Goal: Task Accomplishment & Management: Use online tool/utility

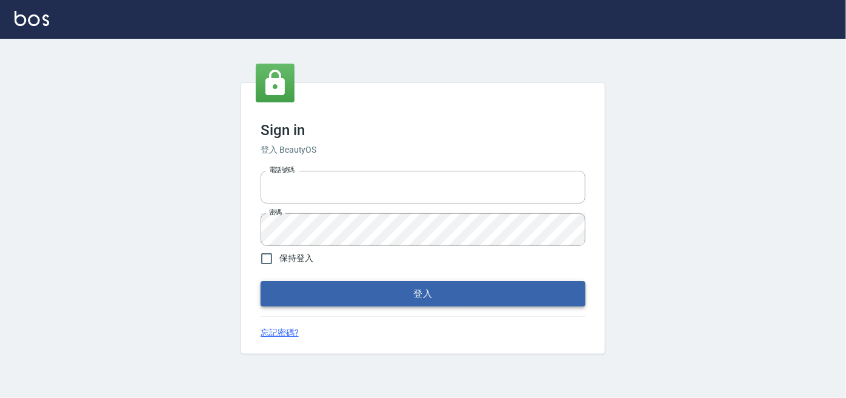
type input "0227605235"
click at [429, 299] on button "登入" at bounding box center [423, 293] width 325 height 25
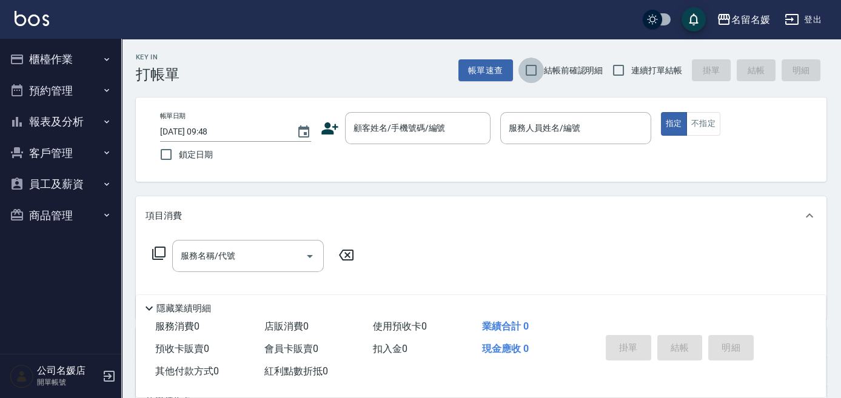
click at [534, 65] on input "結帳前確認明細" at bounding box center [530, 70] width 25 height 25
checkbox input "true"
click at [620, 69] on input "連續打單結帳" at bounding box center [618, 70] width 25 height 25
checkbox input "true"
click at [160, 150] on input "鎖定日期" at bounding box center [165, 154] width 25 height 25
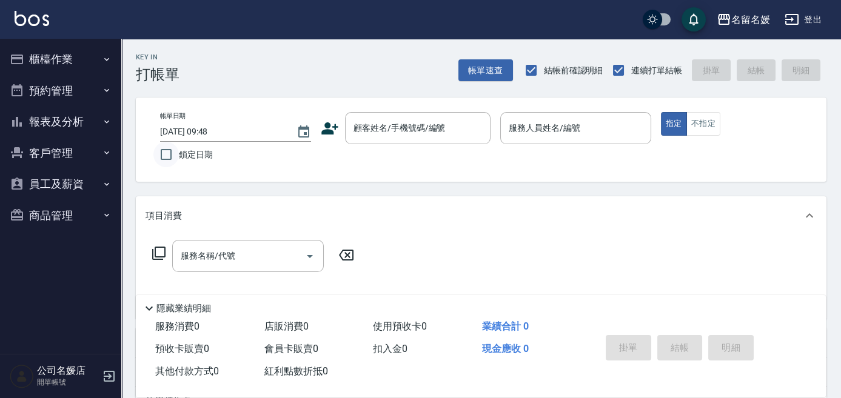
checkbox input "true"
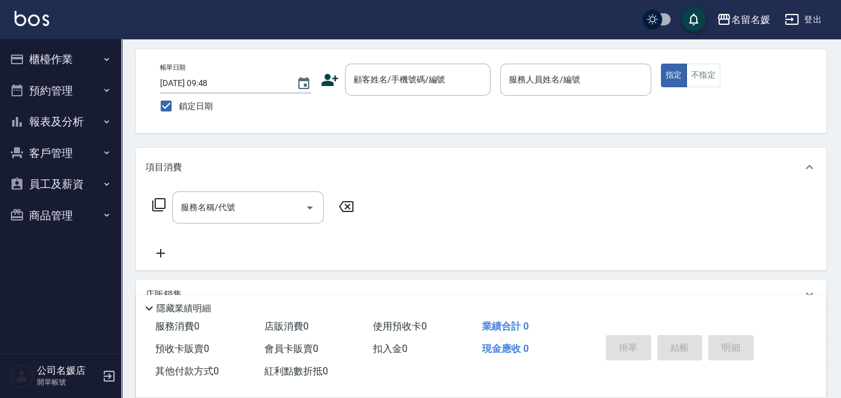
scroll to position [55, 0]
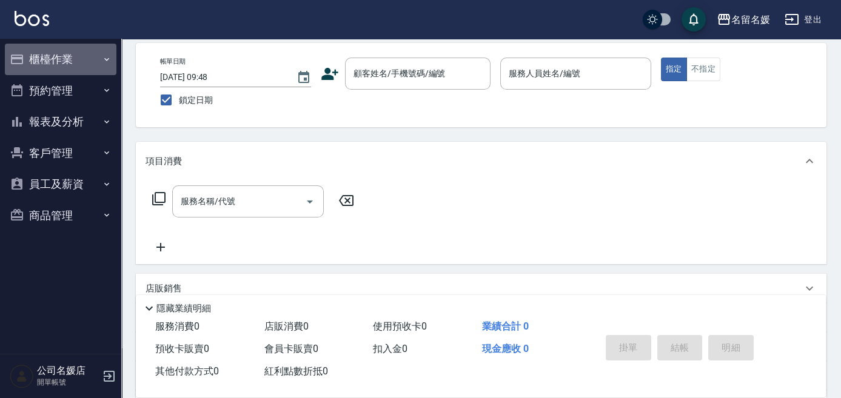
click at [100, 66] on button "櫃檯作業" at bounding box center [61, 60] width 112 height 32
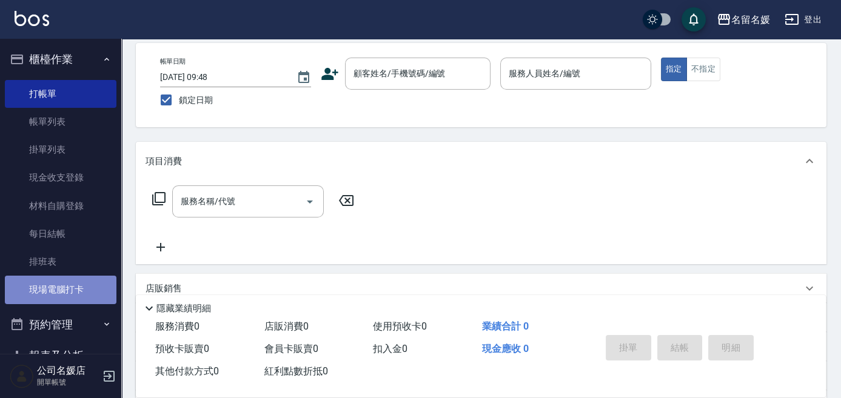
click at [89, 287] on link "現場電腦打卡" at bounding box center [61, 290] width 112 height 28
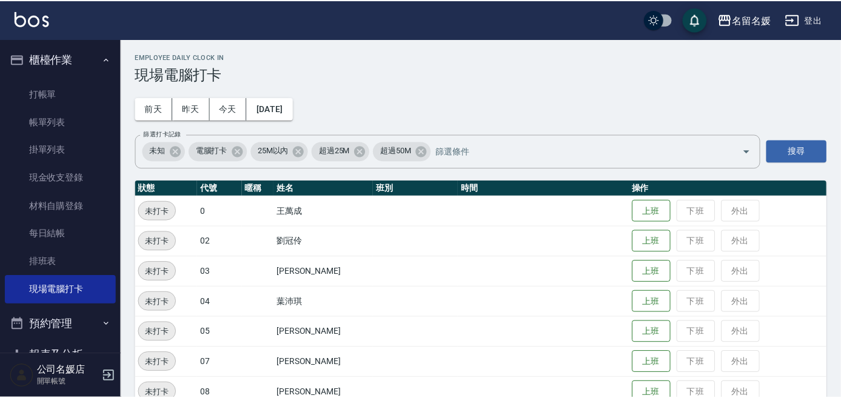
scroll to position [478, 0]
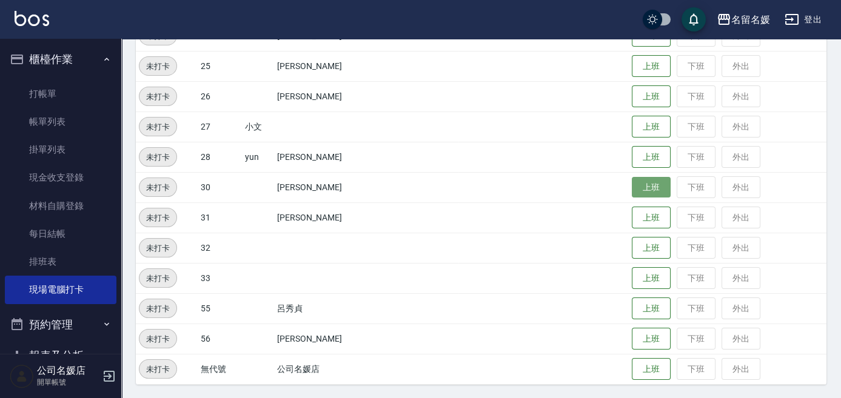
click at [640, 186] on button "上班" at bounding box center [651, 187] width 39 height 21
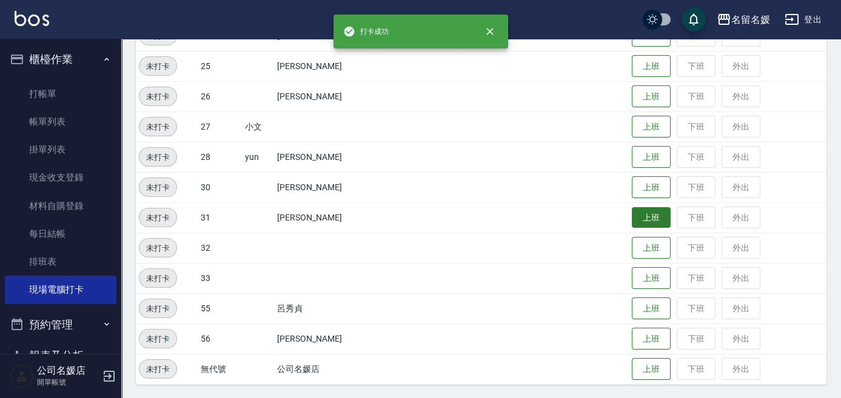
click at [650, 216] on button "上班" at bounding box center [651, 217] width 39 height 21
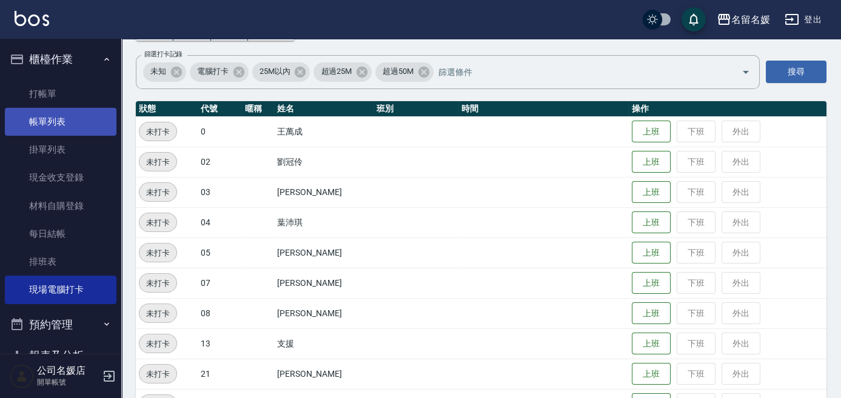
scroll to position [0, 0]
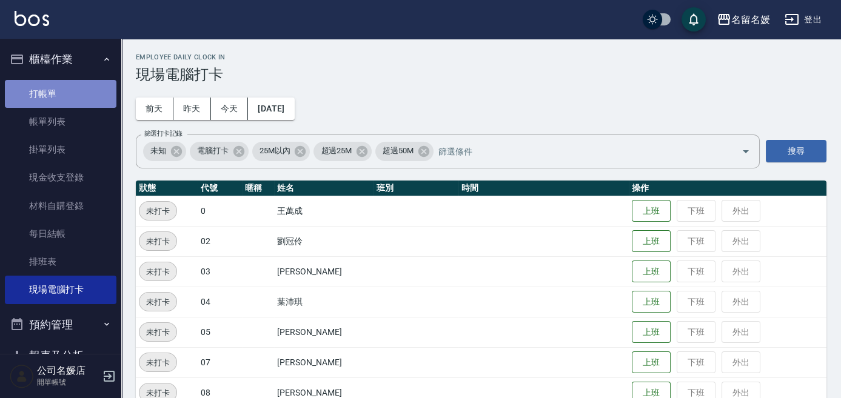
click at [76, 103] on link "打帳單" at bounding box center [61, 94] width 112 height 28
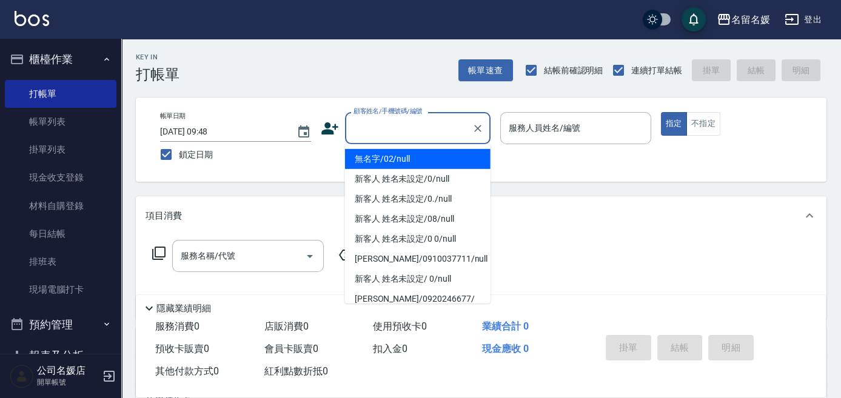
click at [423, 132] on input "顧客姓名/手機號碼/編號" at bounding box center [408, 128] width 116 height 21
click at [430, 153] on li "無名字/02/null" at bounding box center [418, 159] width 146 height 20
type input "無名字/02/null"
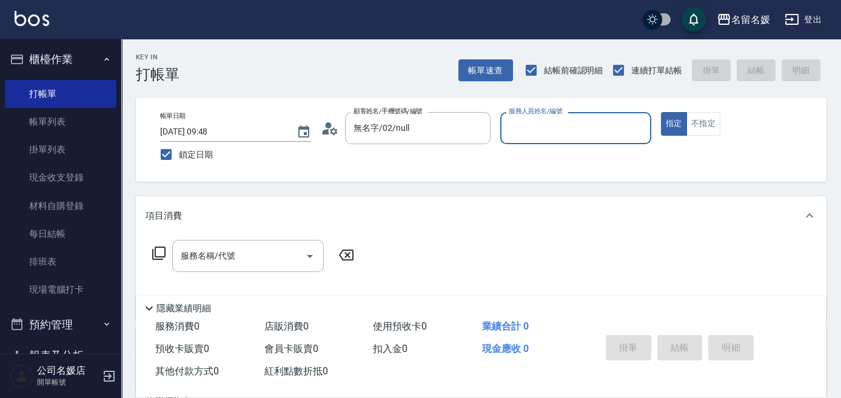
click at [530, 130] on input "服務人員姓名/編號" at bounding box center [576, 128] width 140 height 21
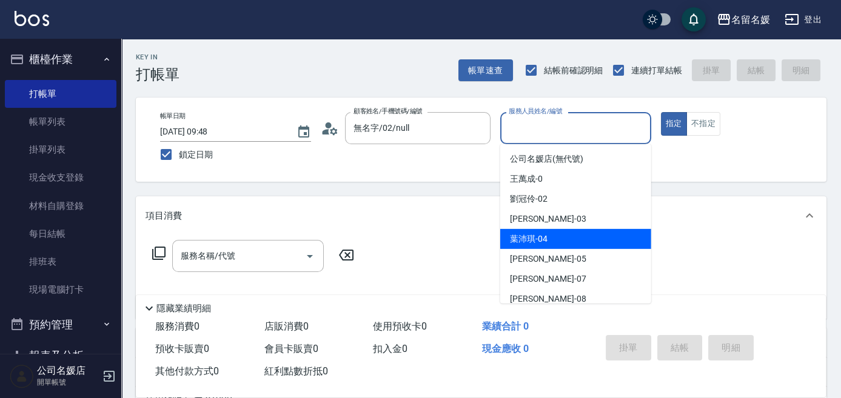
click at [546, 236] on span "葉沛琪 -04" at bounding box center [529, 239] width 38 height 13
type input "葉沛琪-04"
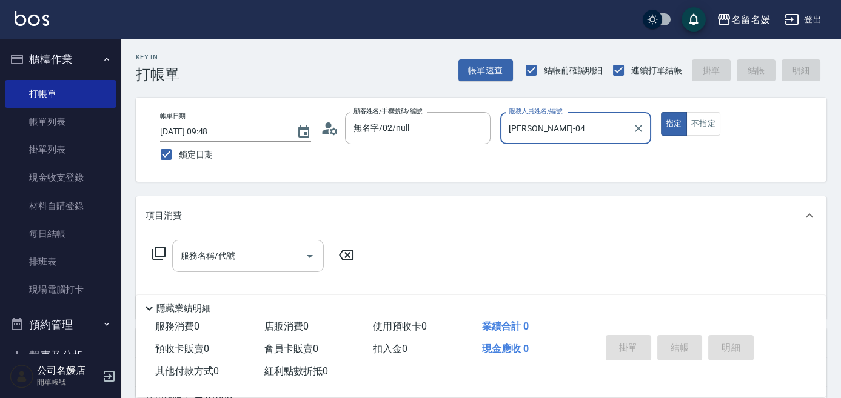
click at [215, 263] on input "服務名稱/代號" at bounding box center [239, 256] width 122 height 21
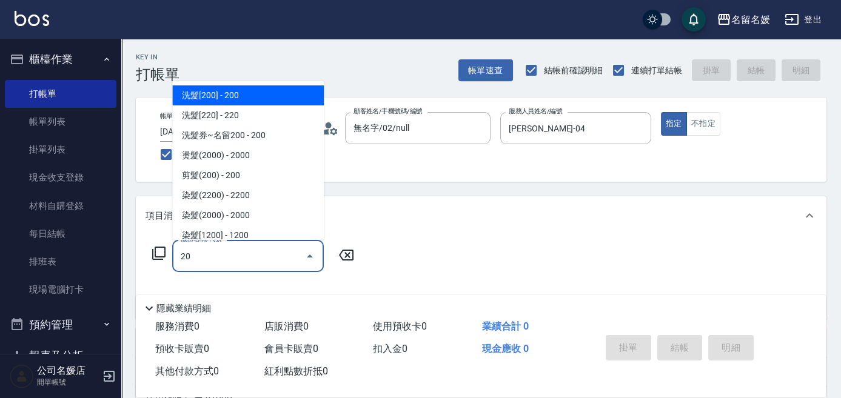
type input "209"
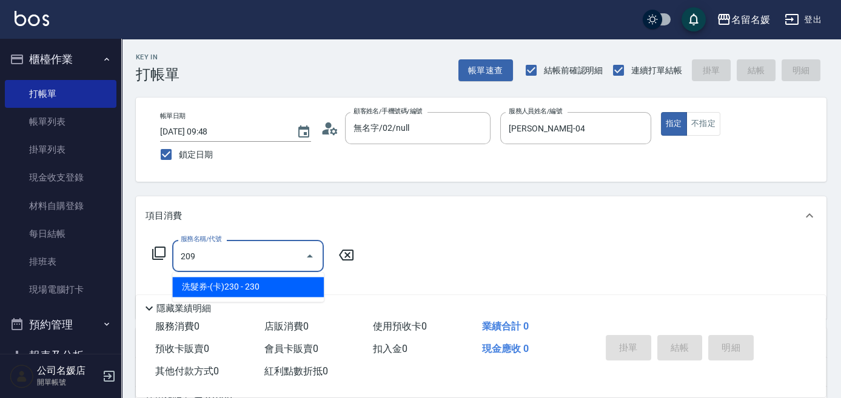
click at [257, 286] on span "洗髮券-(卡)230 - 230" at bounding box center [248, 287] width 152 height 20
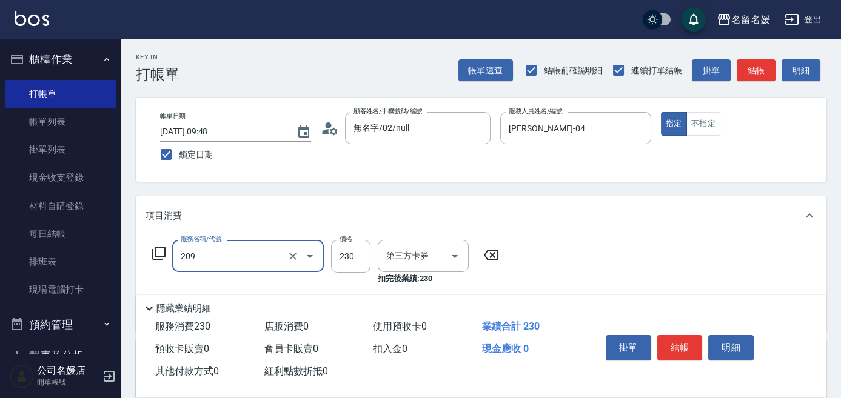
type input "舊有卡券"
click at [253, 267] on div "209 服務名稱/代號" at bounding box center [248, 256] width 152 height 32
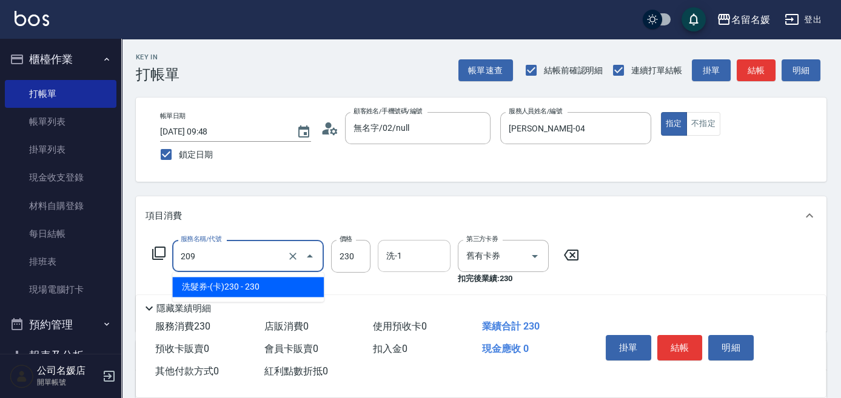
drag, startPoint x: 253, startPoint y: 270, endPoint x: 418, endPoint y: 258, distance: 166.0
click at [264, 282] on span "洗髮券-(卡)230 - 230" at bounding box center [248, 287] width 152 height 20
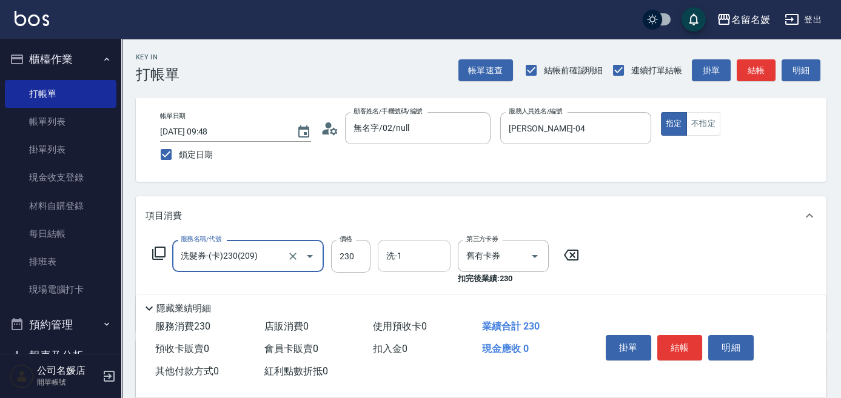
type input "洗髮券-(卡)230(209)"
click at [423, 256] on input "洗-1" at bounding box center [414, 256] width 62 height 21
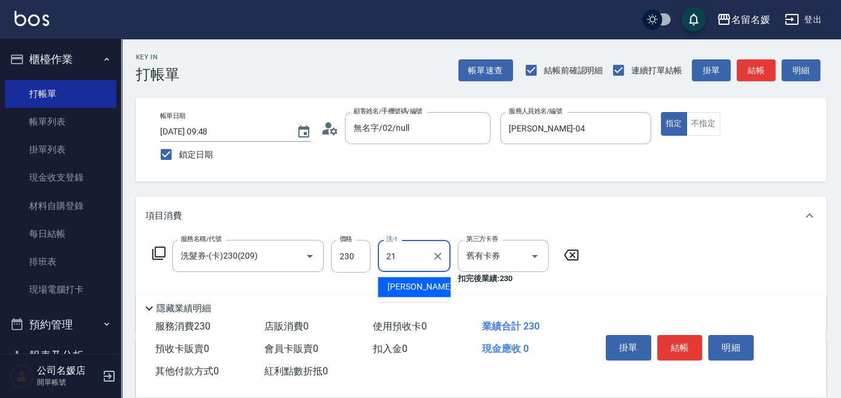
drag, startPoint x: 402, startPoint y: 288, endPoint x: 345, endPoint y: 295, distance: 57.4
click at [401, 289] on span "許庭瑀 -21" at bounding box center [425, 287] width 76 height 13
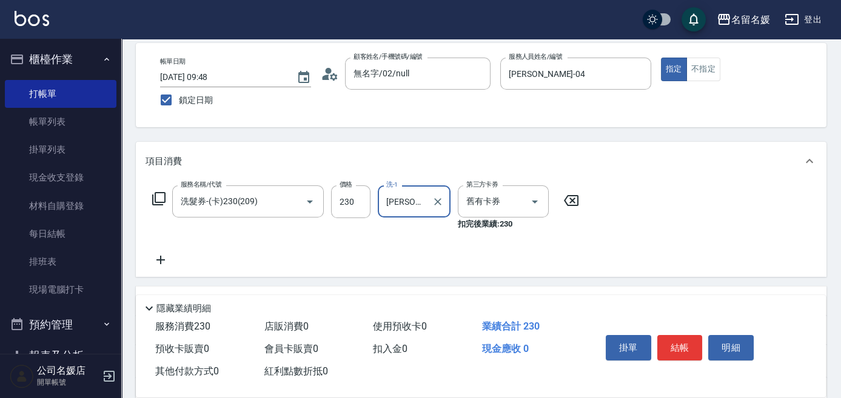
type input "許庭瑀-21"
click at [157, 258] on icon at bounding box center [161, 260] width 30 height 15
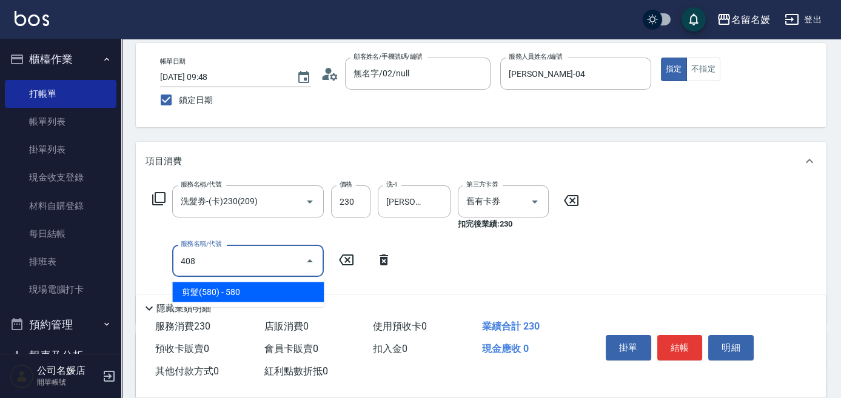
click at [296, 293] on span "剪髮(580) - 580" at bounding box center [248, 293] width 152 height 20
click at [267, 261] on input "408" at bounding box center [231, 260] width 107 height 21
drag, startPoint x: 269, startPoint y: 284, endPoint x: 347, endPoint y: 275, distance: 78.8
click at [275, 283] on span "剪髮(580) - 580" at bounding box center [248, 293] width 152 height 20
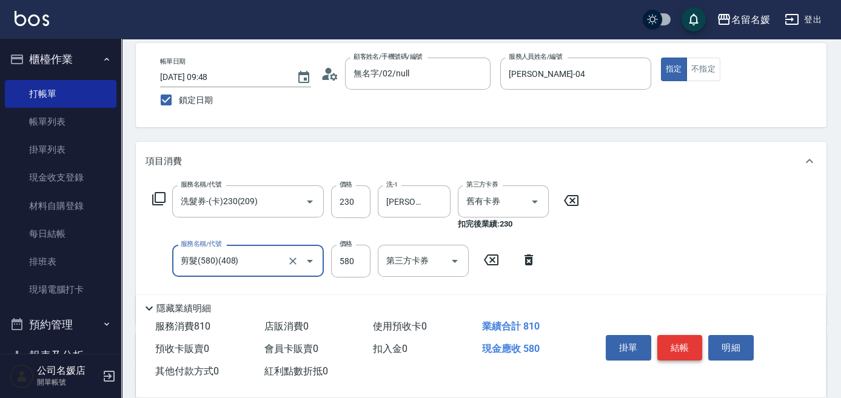
type input "剪髮(580)(408)"
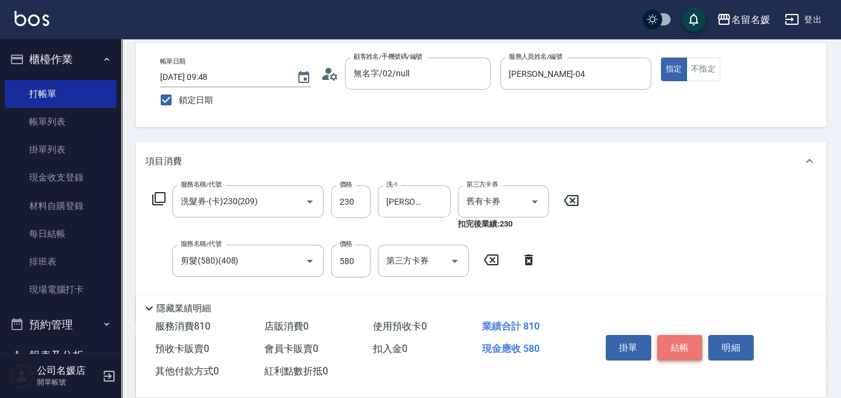
click at [683, 348] on button "結帳" at bounding box center [679, 347] width 45 height 25
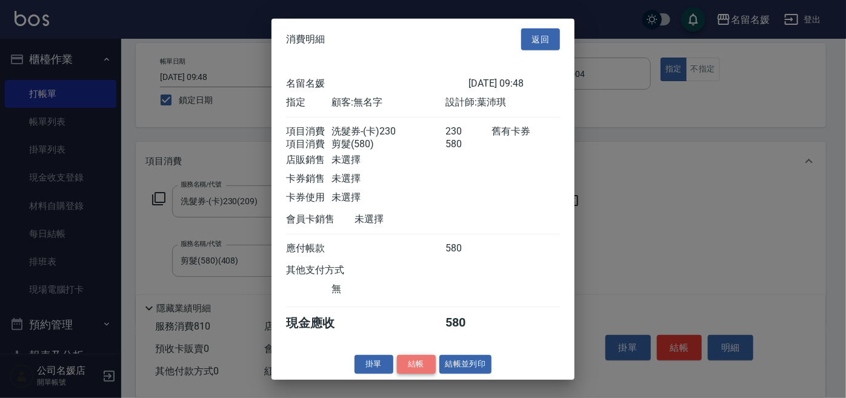
click at [415, 367] on button "結帳" at bounding box center [416, 364] width 39 height 19
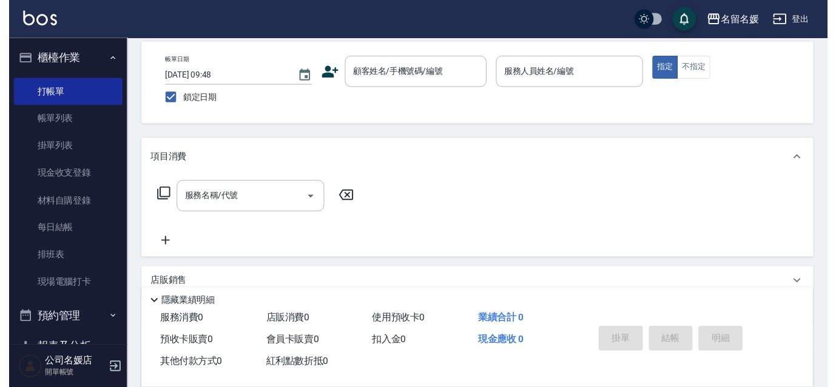
scroll to position [0, 0]
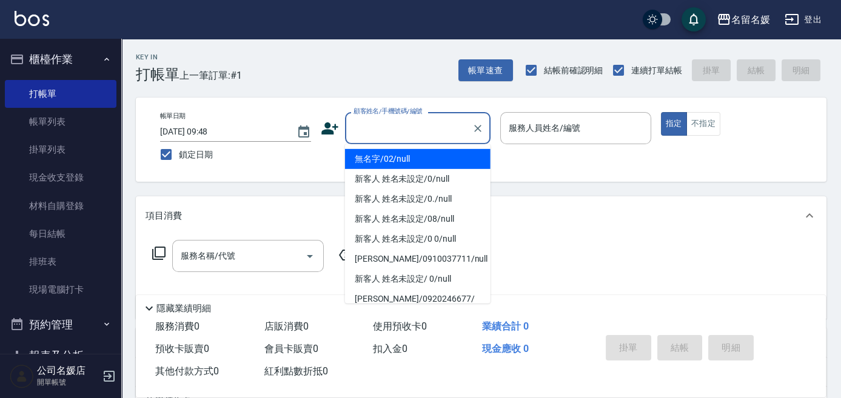
click at [395, 118] on div "顧客姓名/手機號碼/編號 顧客姓名/手機號碼/編號" at bounding box center [418, 128] width 146 height 32
type input "0"
type input "無名字/02/null"
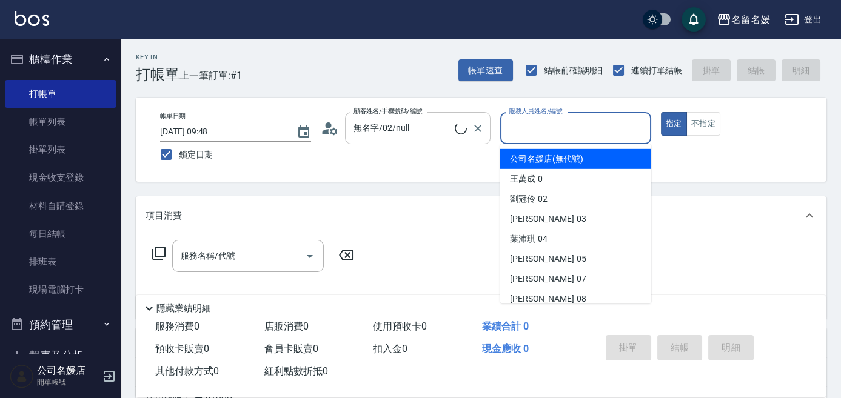
type input "1"
type input "新客人 姓名未設定/0/null"
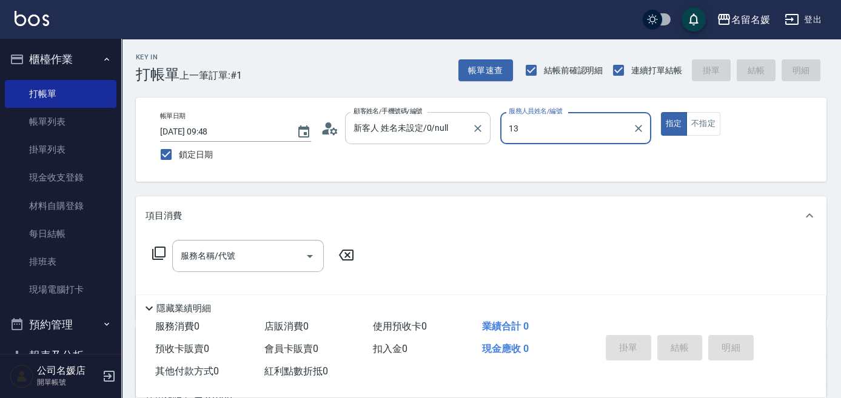
type input "13"
type button "true"
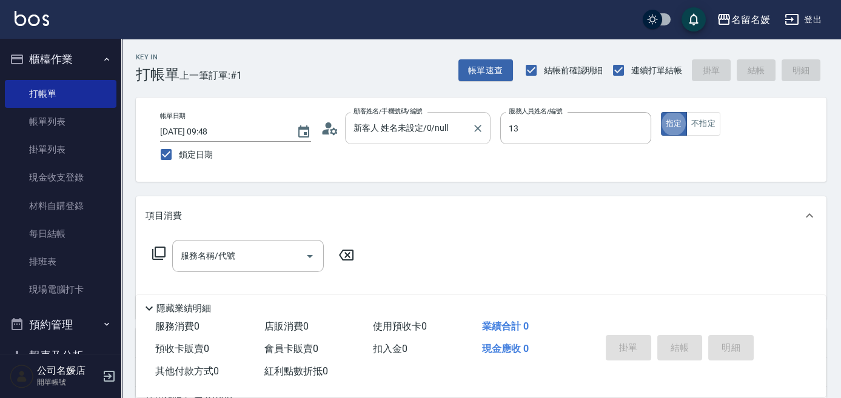
type input "支援-13"
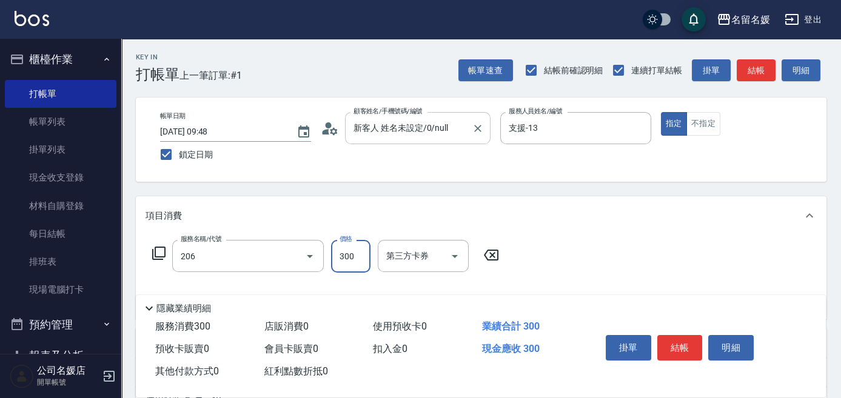
type input "洗髮[300](206)"
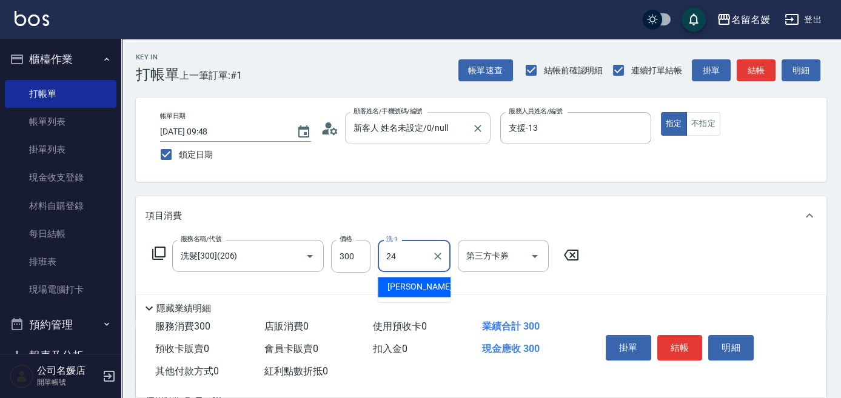
type input "張家惠-24"
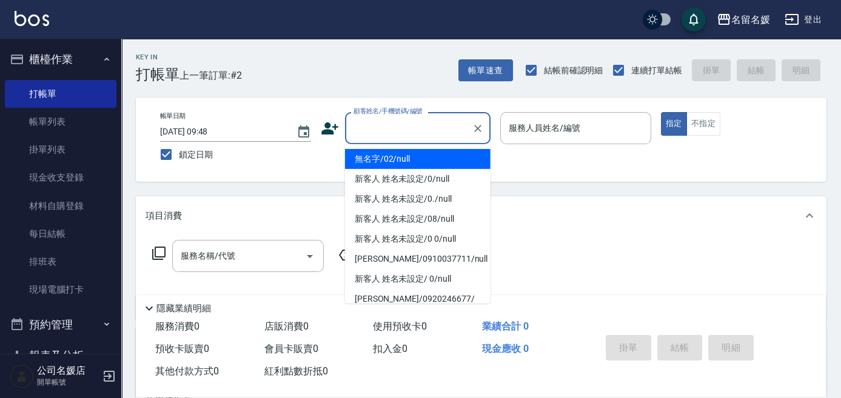
type input "無名字/02/null"
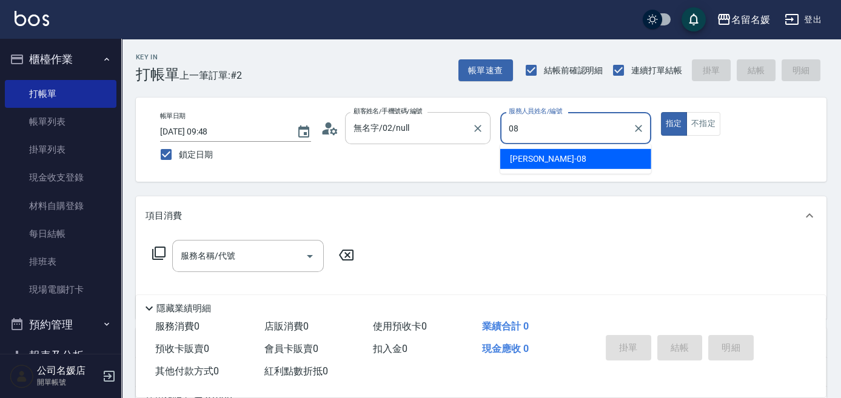
type input "許明雅-08"
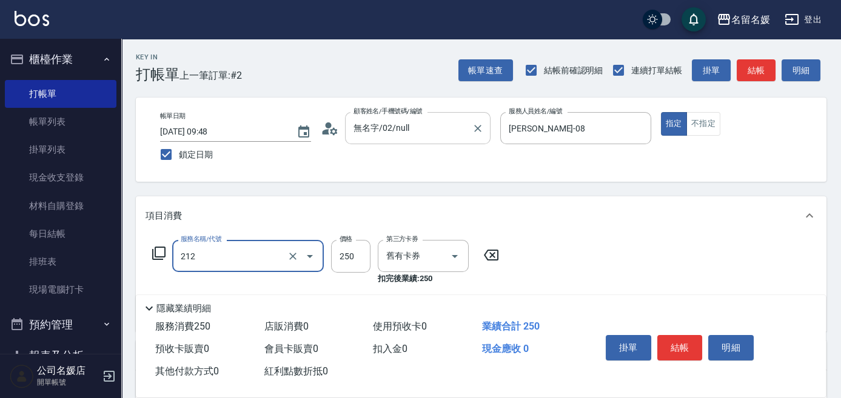
type input "洗髮券-(卡)250(212)"
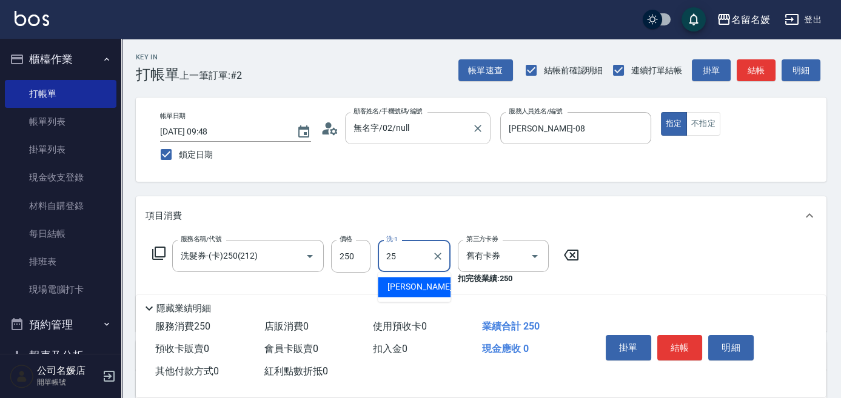
type input "楊瑋萱-25"
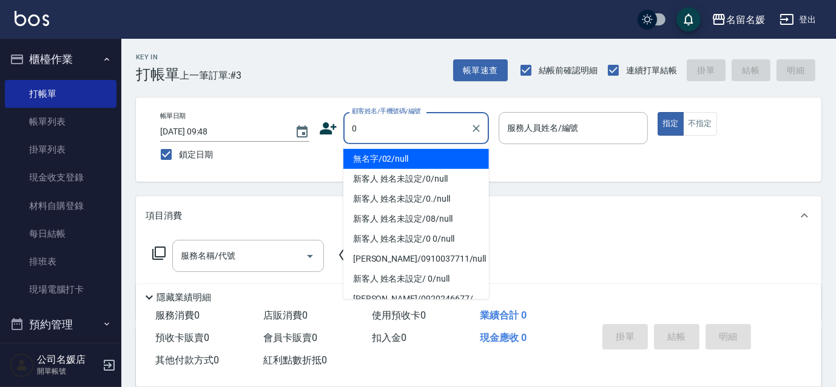
type input "無名字/02/null"
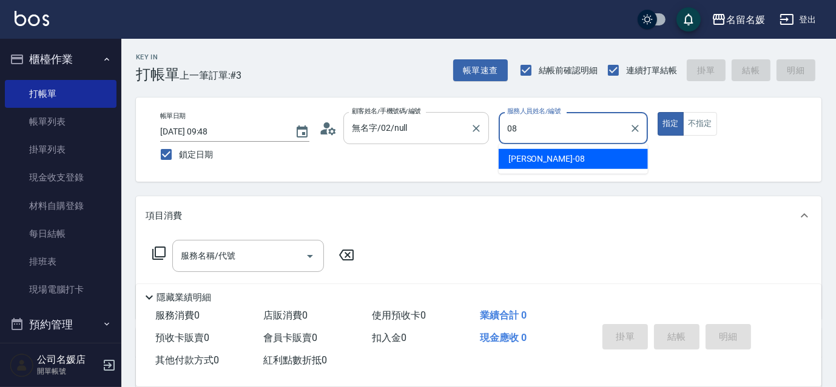
type input "許明雅-08"
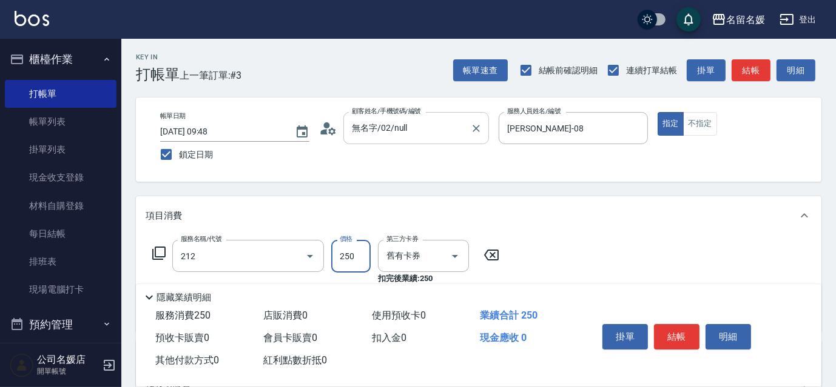
type input "洗髮券-(卡)250(212)"
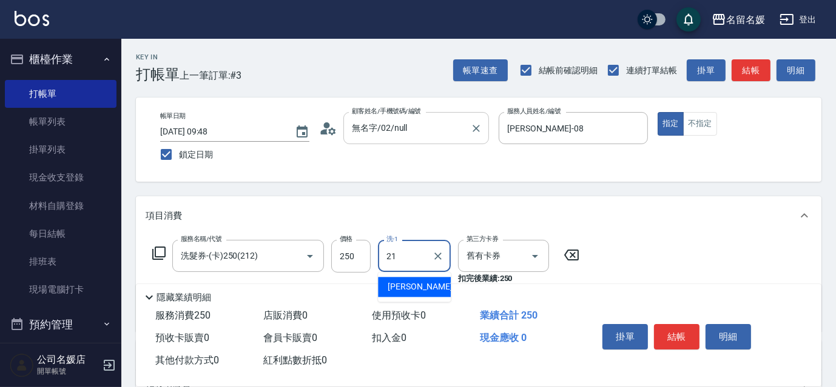
type input "許庭瑀-21"
